Goal: Find specific page/section: Find specific page/section

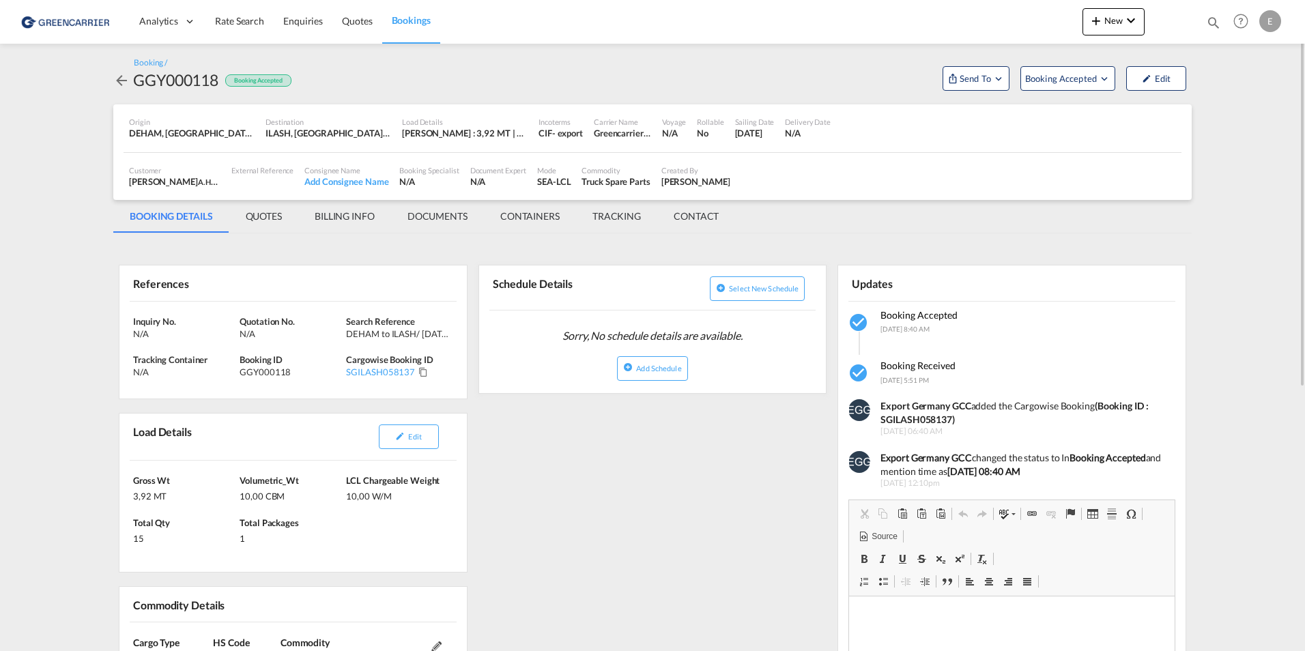
scroll to position [205, 0]
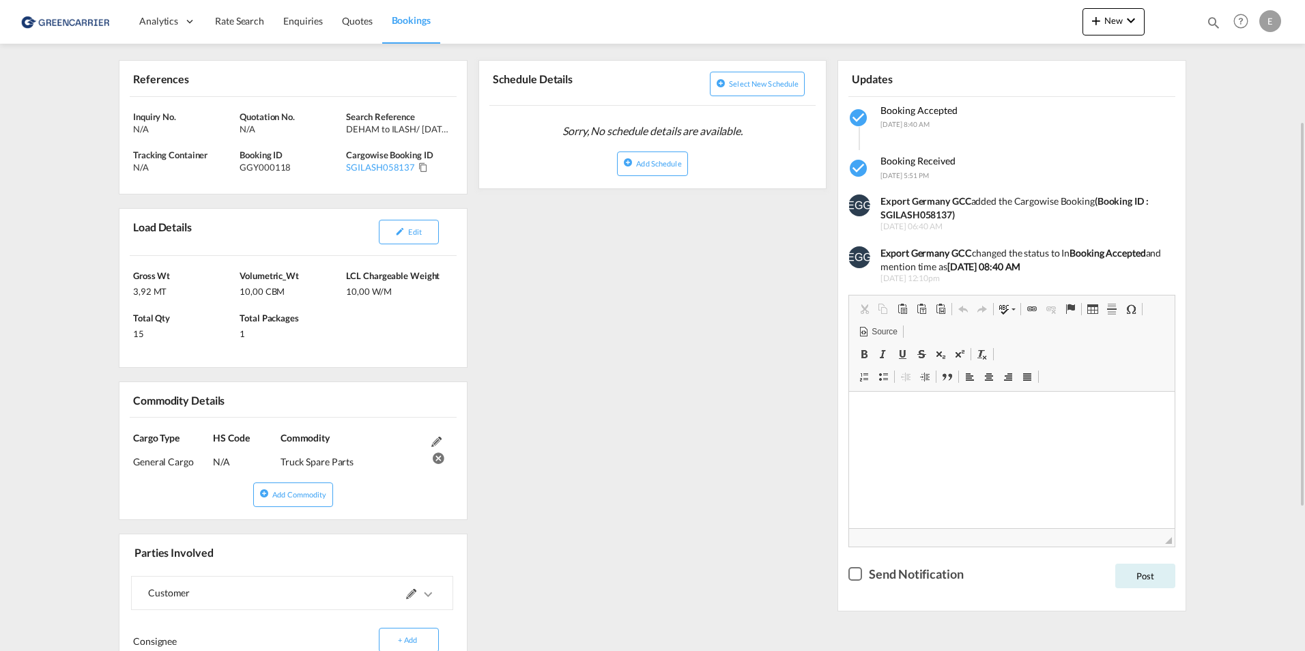
click at [549, 323] on div "References Inquiry No. N/A Quotation No. N/A Search Reference DEHAM to ILASH/ […" at bounding box center [652, 447] width 1079 height 823
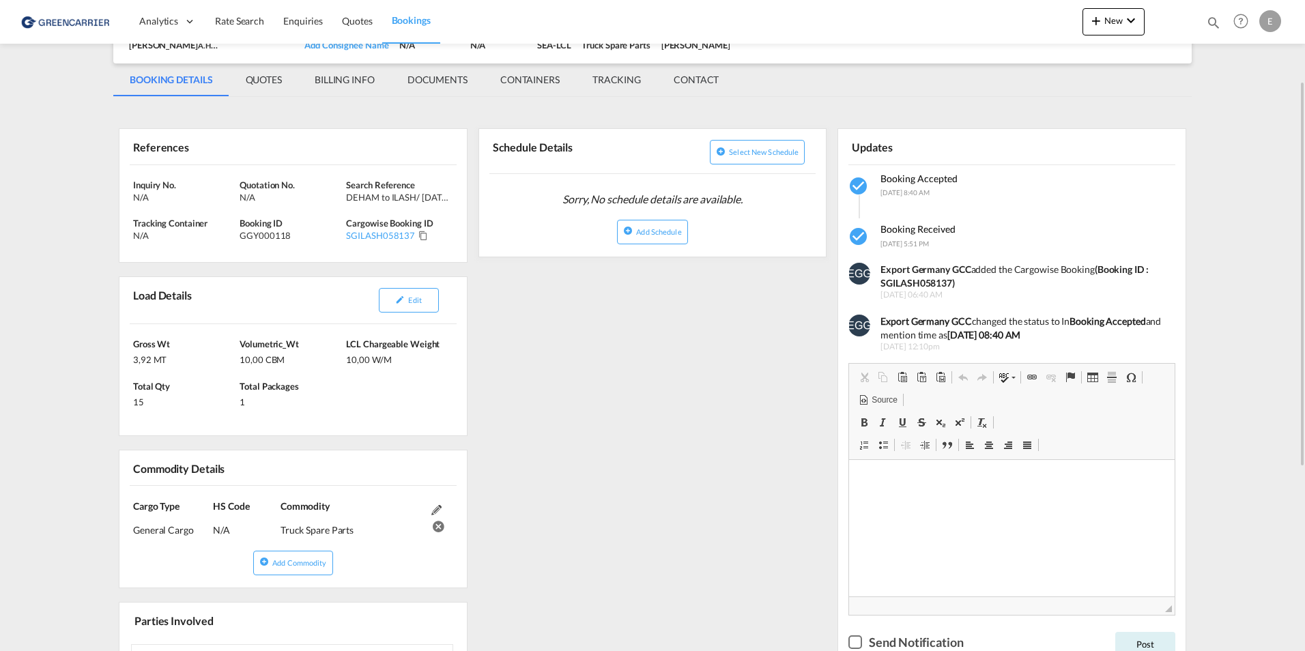
scroll to position [0, 0]
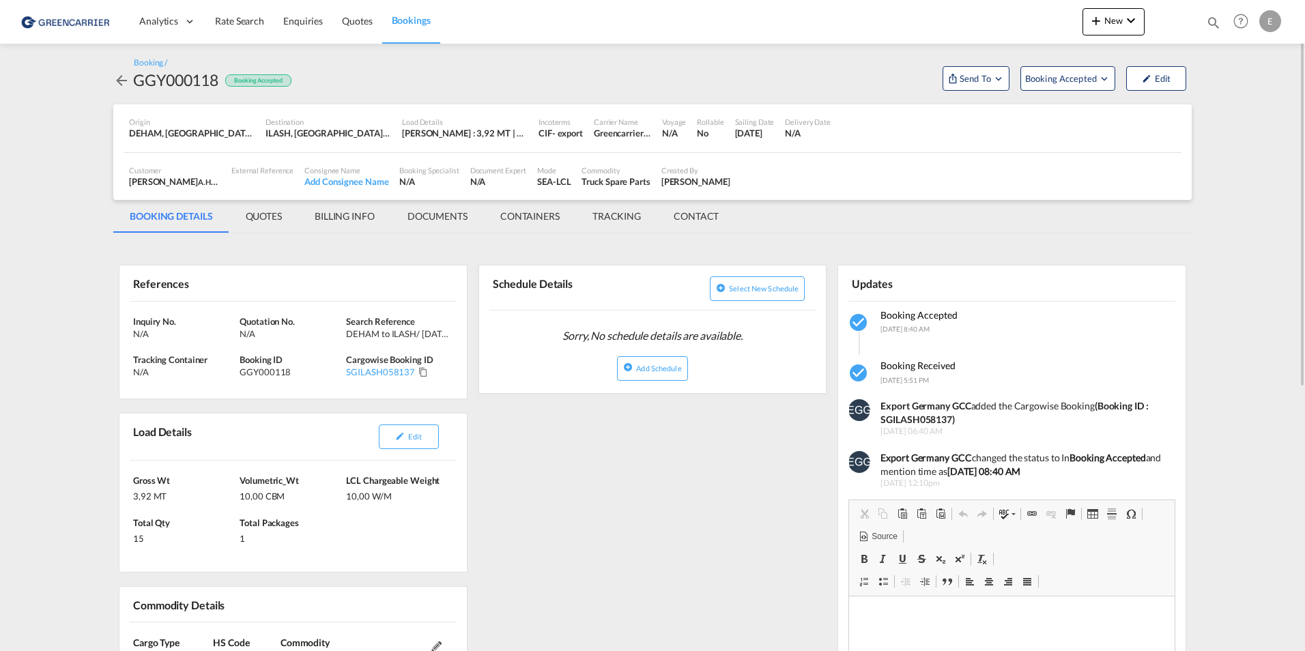
click at [567, 498] on div "References Inquiry No. N/A Quotation No. N/A Search Reference DEHAM to ILASH/ […" at bounding box center [652, 651] width 1079 height 823
click at [263, 214] on md-tab-item "QUOTES" at bounding box center [263, 216] width 69 height 33
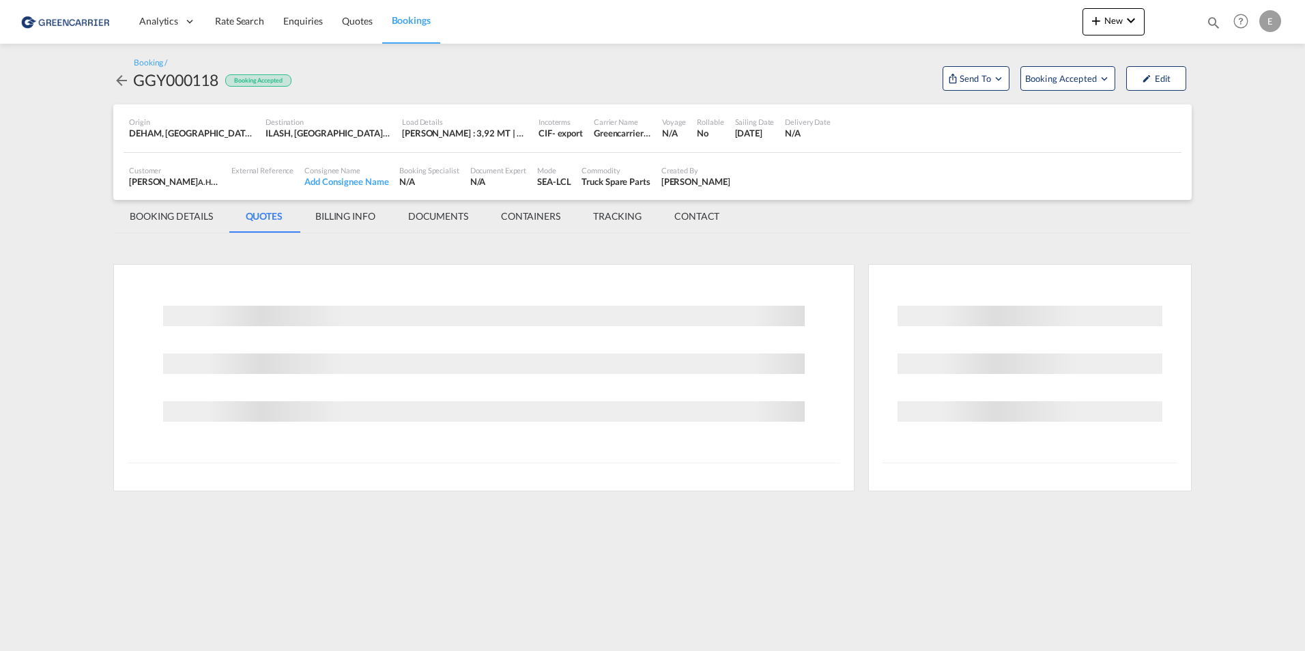
click at [360, 227] on md-tab-item "BILLING INFO" at bounding box center [345, 216] width 93 height 33
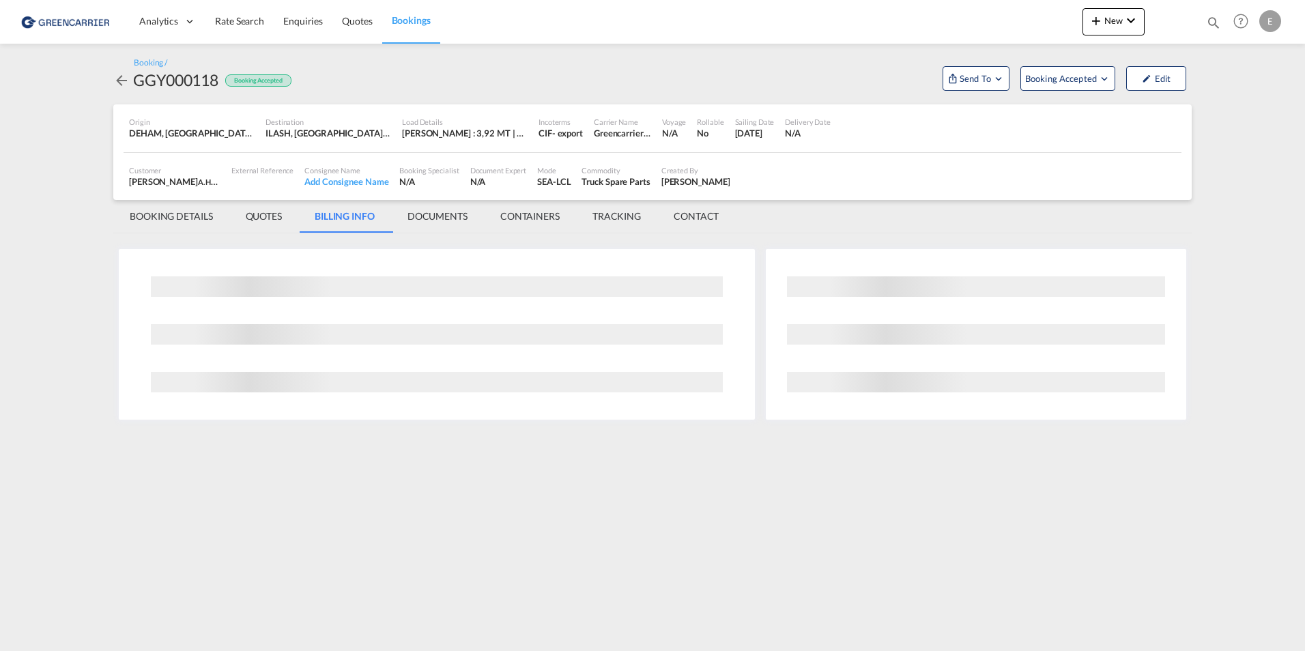
click at [195, 219] on md-tab-item "BOOKING DETAILS" at bounding box center [171, 216] width 116 height 33
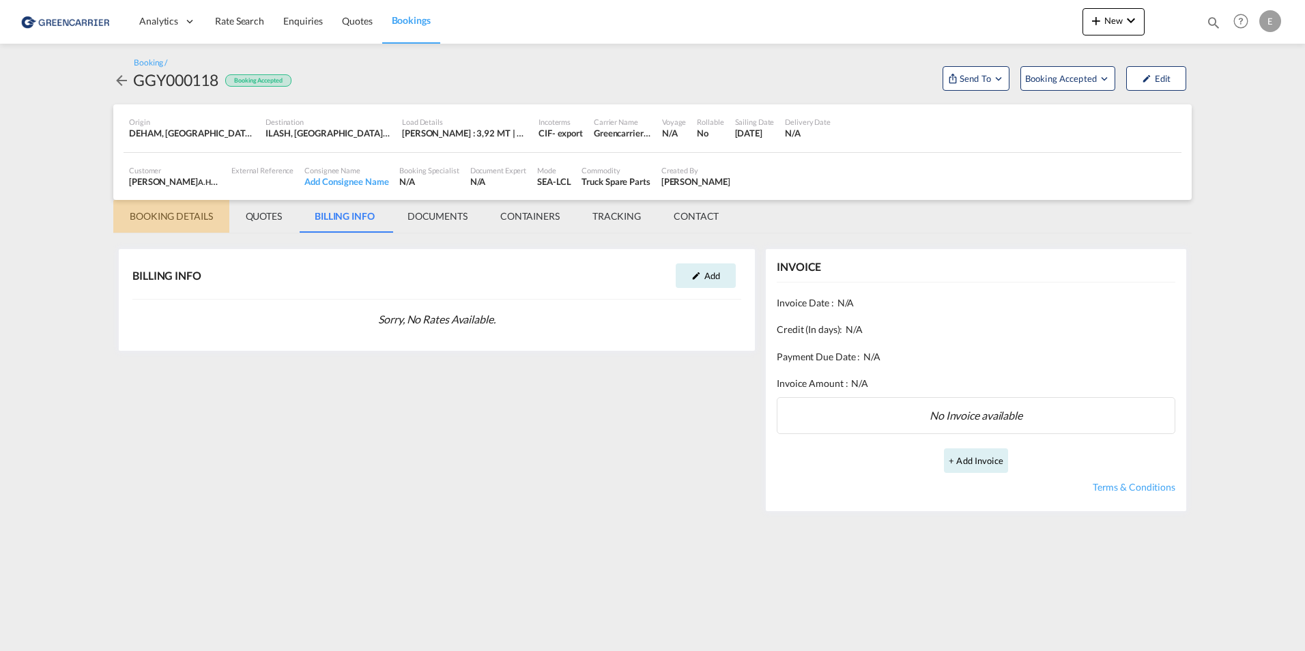
click at [195, 214] on md-tab-item "BOOKING DETAILS" at bounding box center [171, 216] width 116 height 33
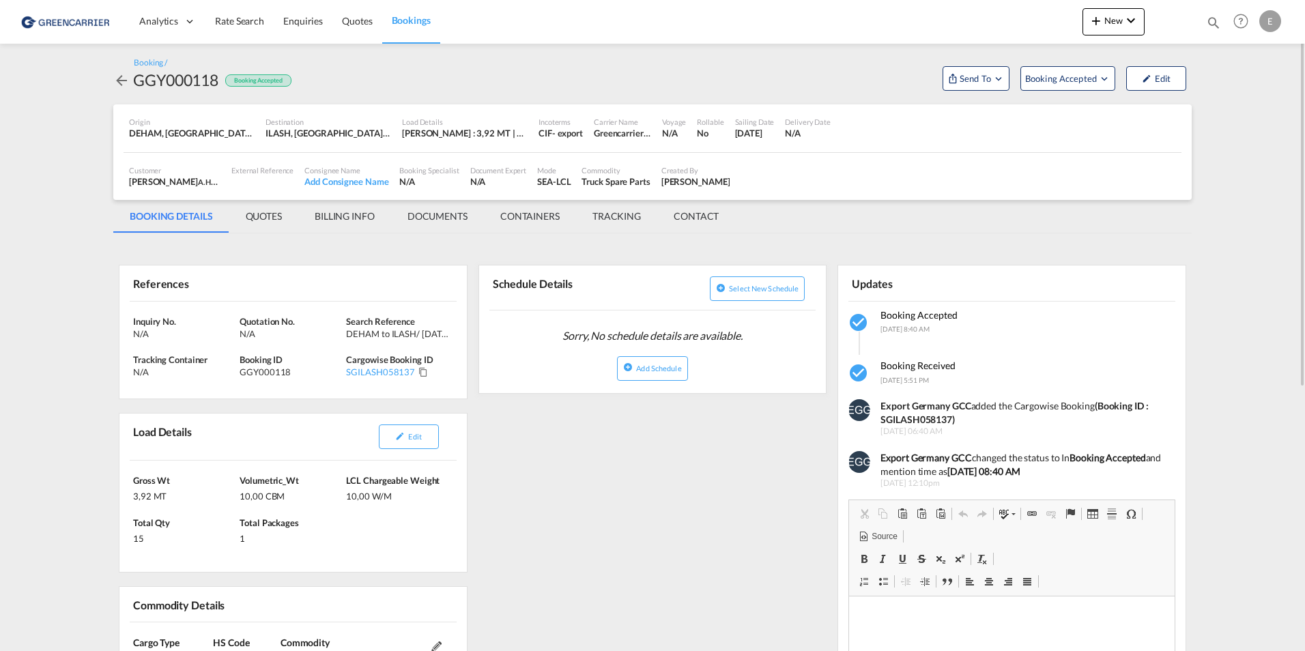
drag, startPoint x: 718, startPoint y: 180, endPoint x: 655, endPoint y: 185, distance: 62.4
click at [656, 185] on div "Created By [PERSON_NAME]" at bounding box center [696, 177] width 80 height 34
copy div "[PERSON_NAME]"
